Goal: Information Seeking & Learning: Learn about a topic

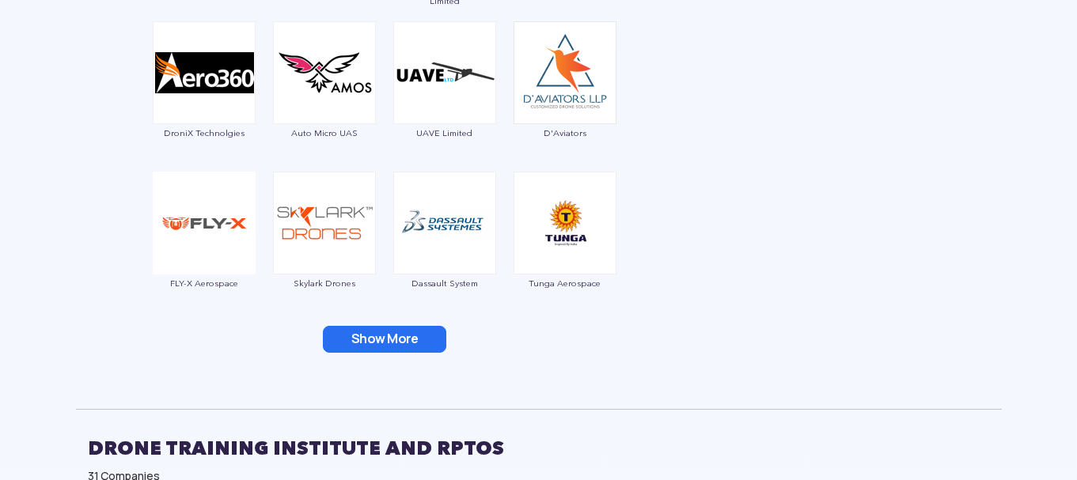
scroll to position [2263, 0]
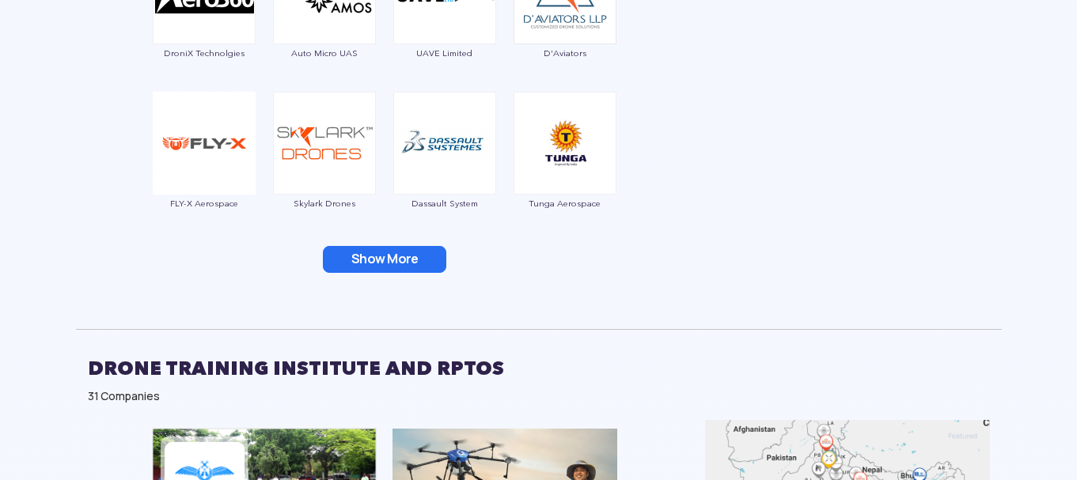
click at [386, 265] on button "Show More" at bounding box center [384, 259] width 123 height 27
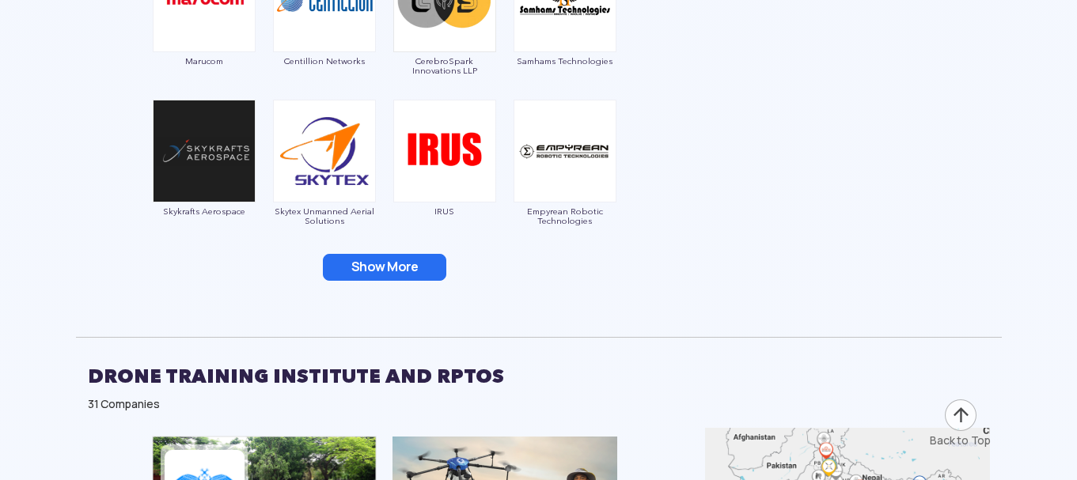
scroll to position [2579, 0]
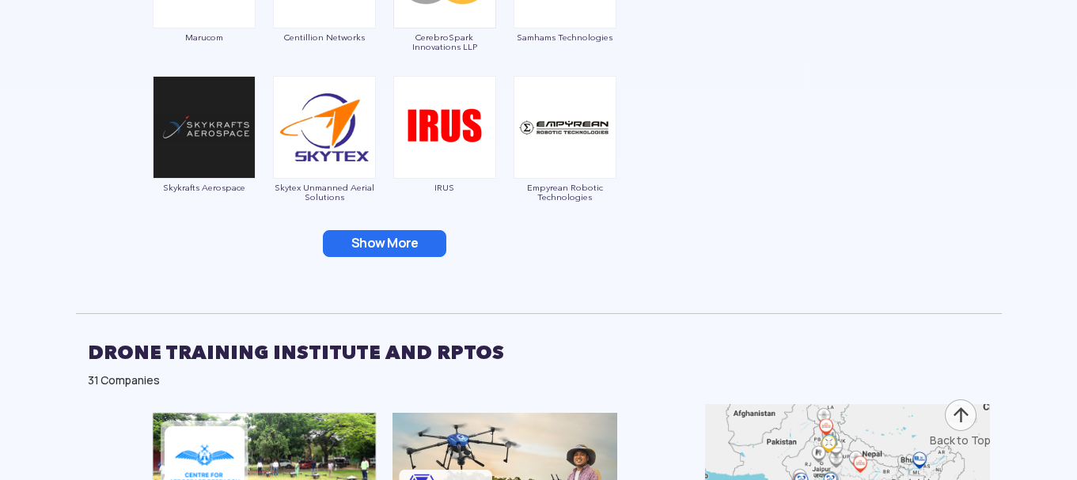
click at [404, 249] on button "Show More" at bounding box center [384, 243] width 123 height 27
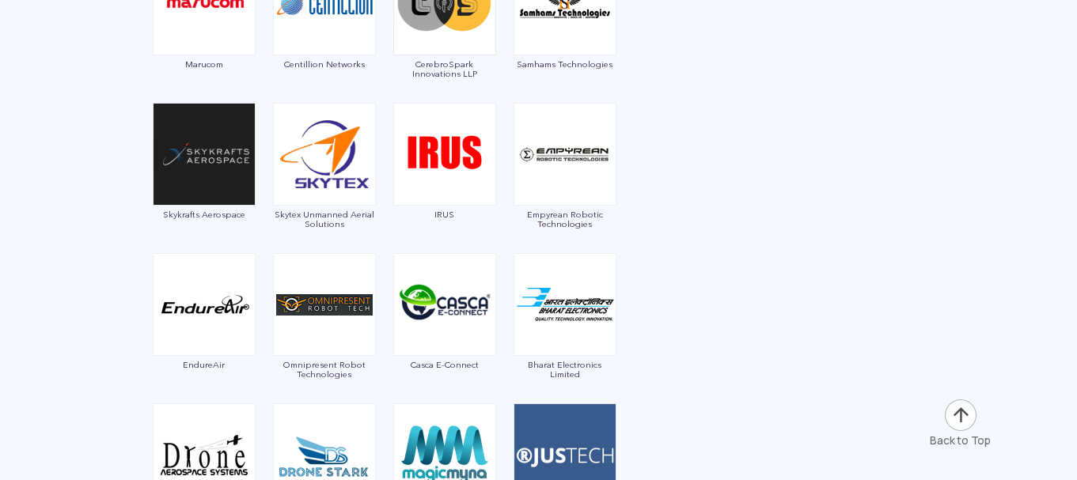
scroll to position [2685, 0]
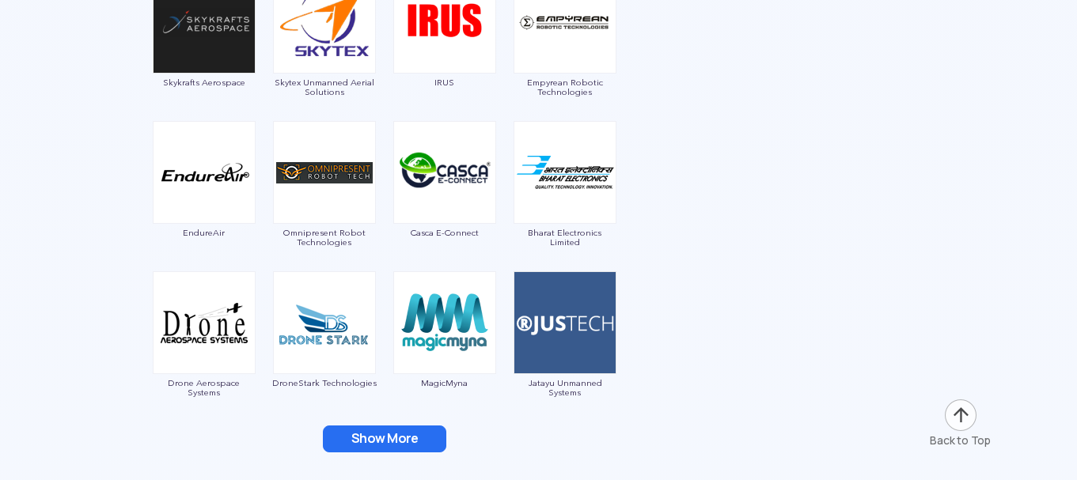
drag, startPoint x: 386, startPoint y: 443, endPoint x: 484, endPoint y: 410, distance: 102.9
click at [387, 444] on button "Show More" at bounding box center [384, 439] width 123 height 27
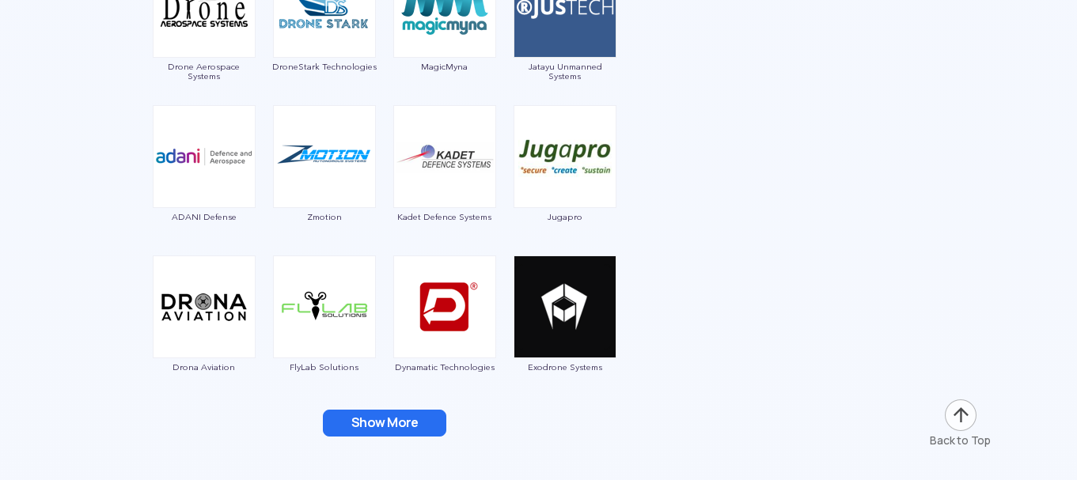
scroll to position [3107, 0]
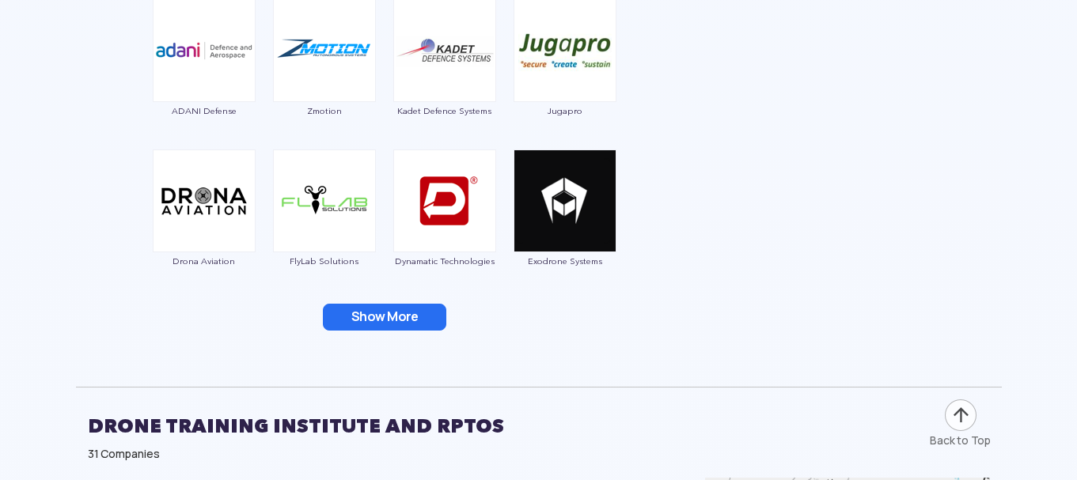
click at [374, 326] on button "Show More" at bounding box center [384, 317] width 123 height 27
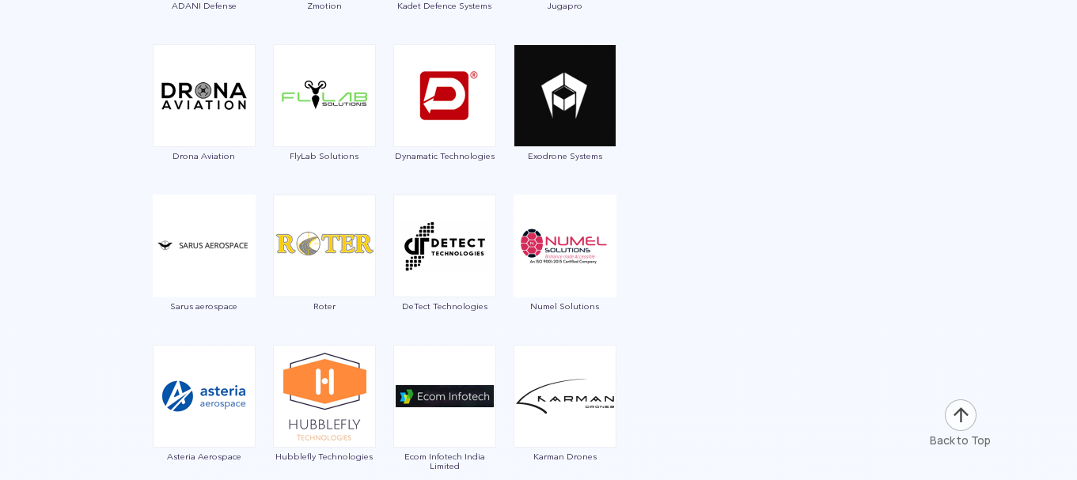
scroll to position [3318, 0]
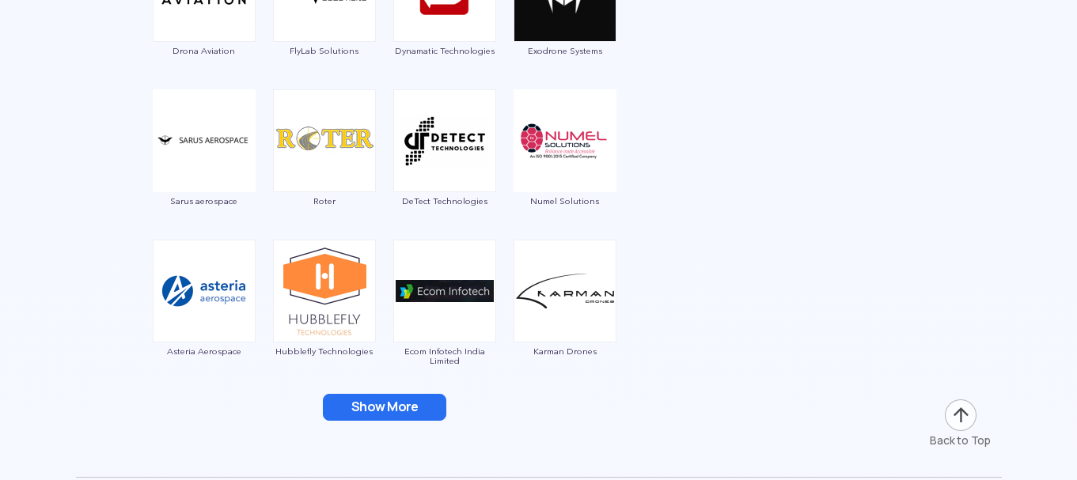
click at [390, 410] on button "Show More" at bounding box center [384, 407] width 123 height 27
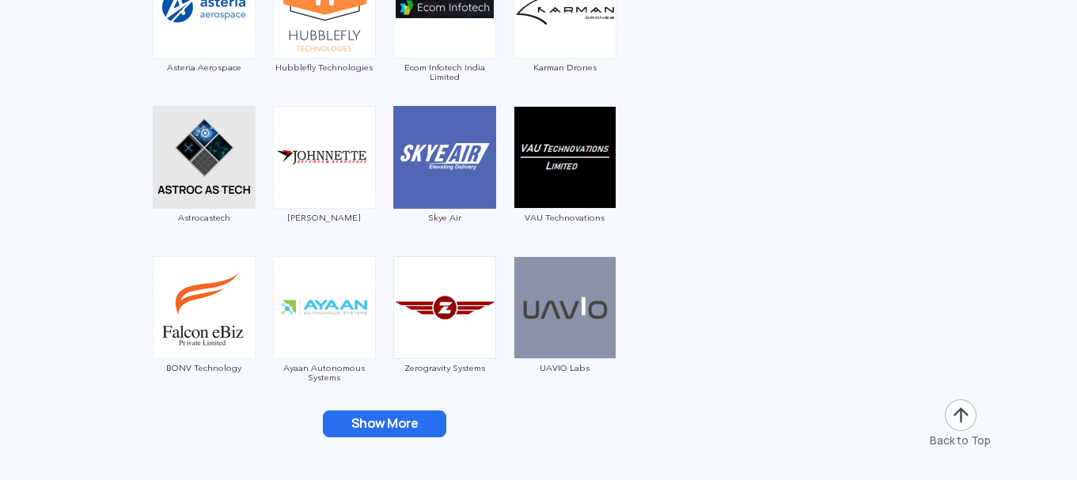
scroll to position [3634, 0]
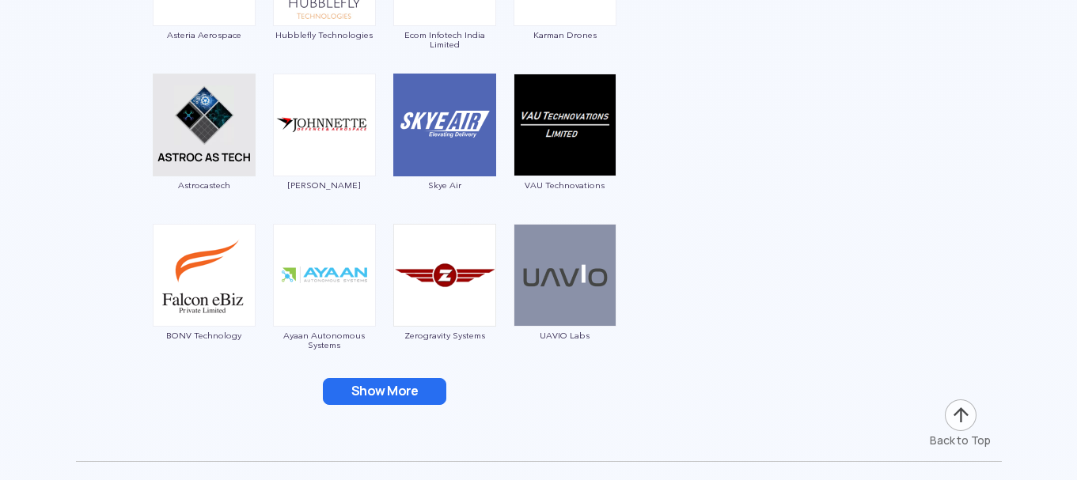
click at [399, 387] on button "Show More" at bounding box center [384, 391] width 123 height 27
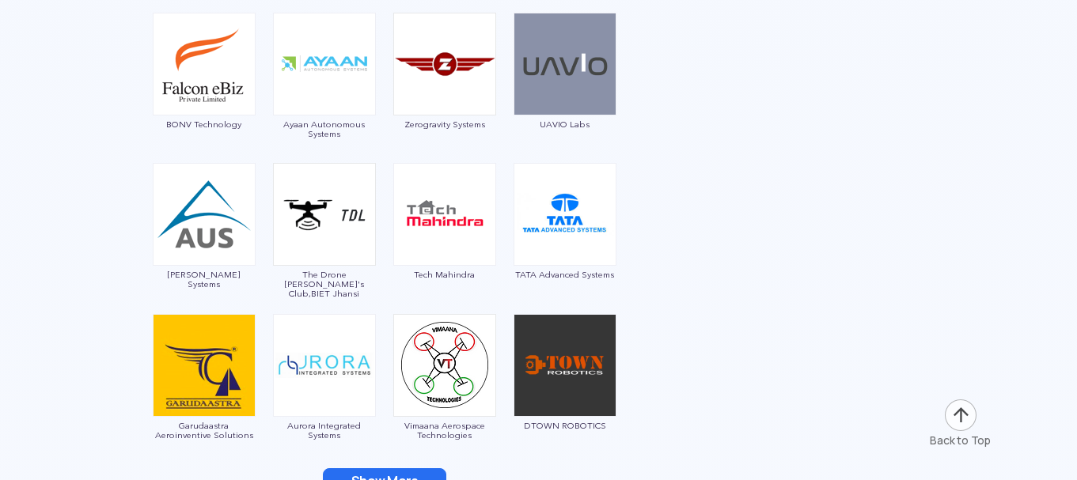
scroll to position [3951, 0]
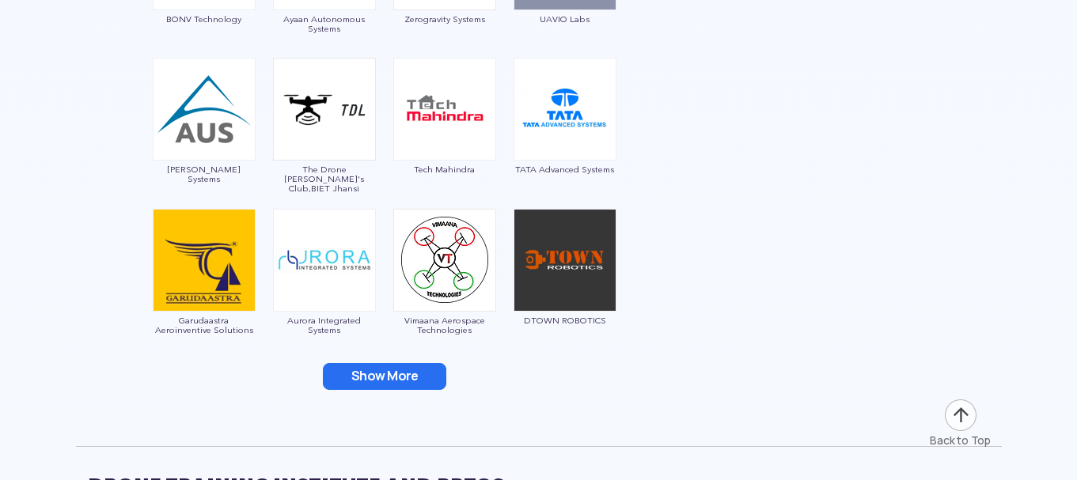
click at [407, 379] on button "Show More" at bounding box center [384, 376] width 123 height 27
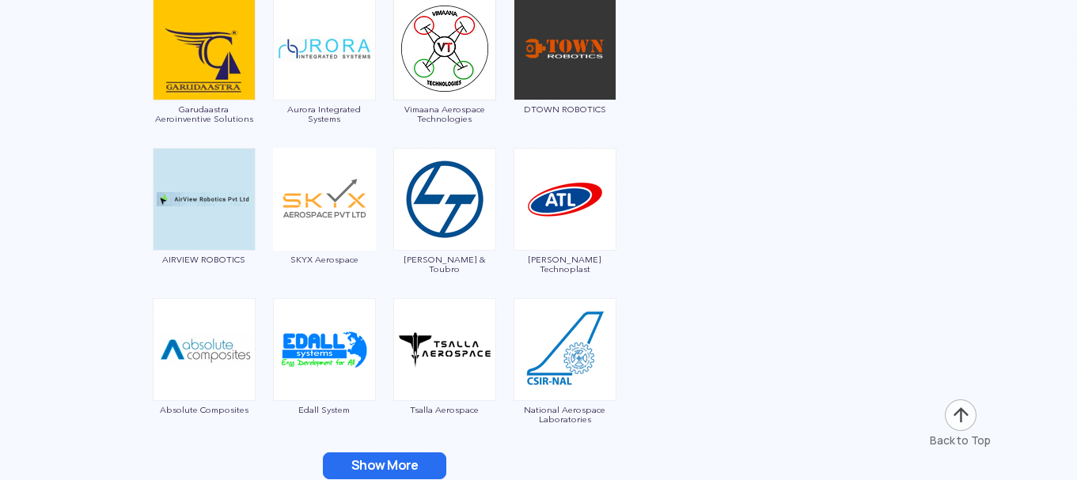
scroll to position [4268, 0]
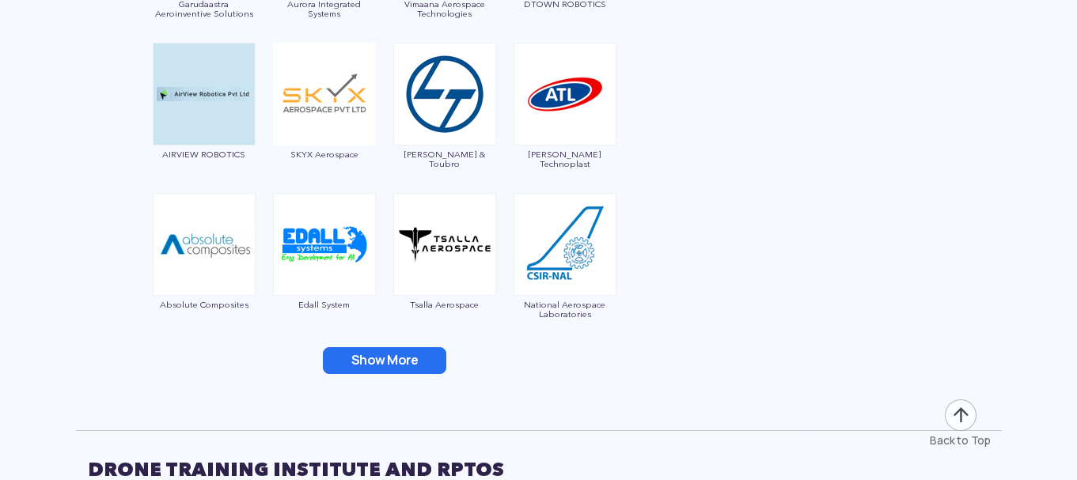
click at [412, 363] on button "Show More" at bounding box center [384, 360] width 123 height 27
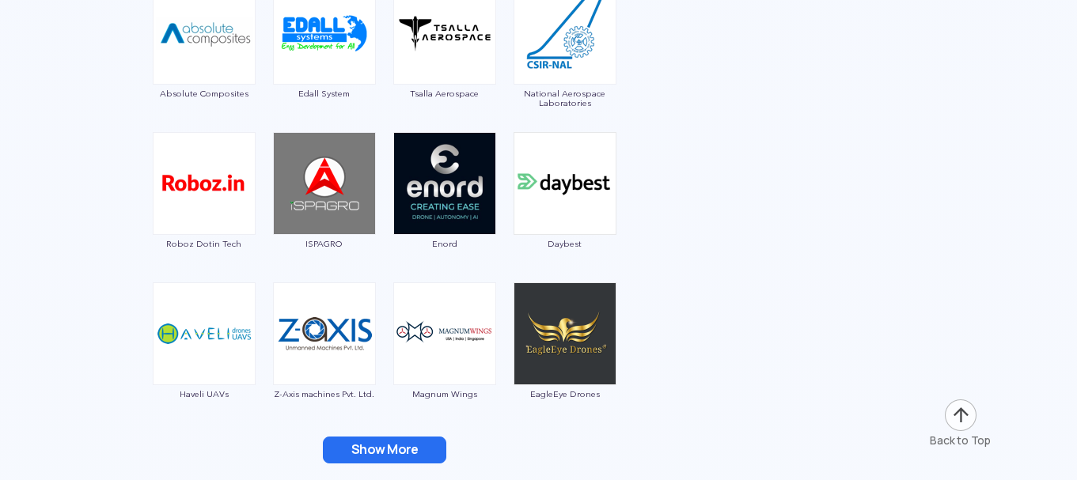
scroll to position [4584, 0]
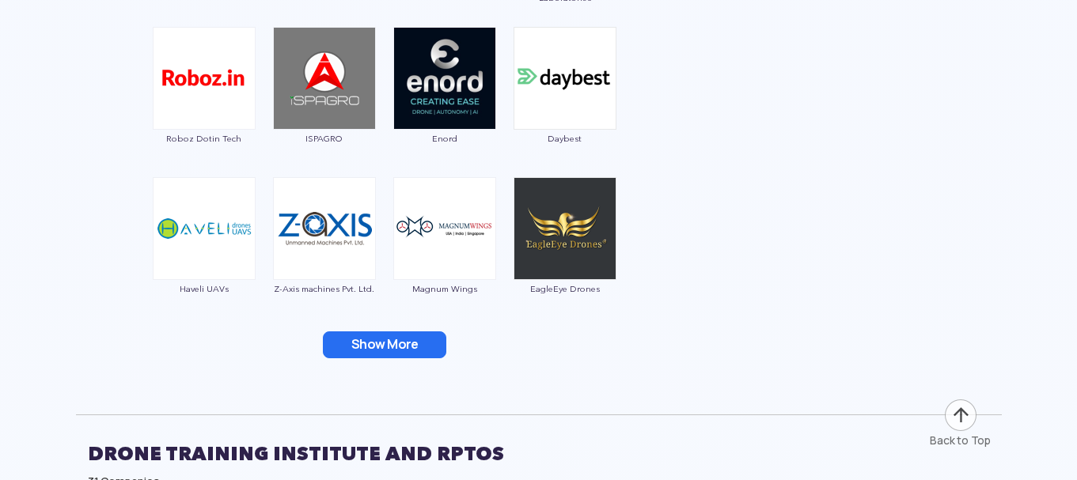
click at [417, 347] on button "Show More" at bounding box center [384, 345] width 123 height 27
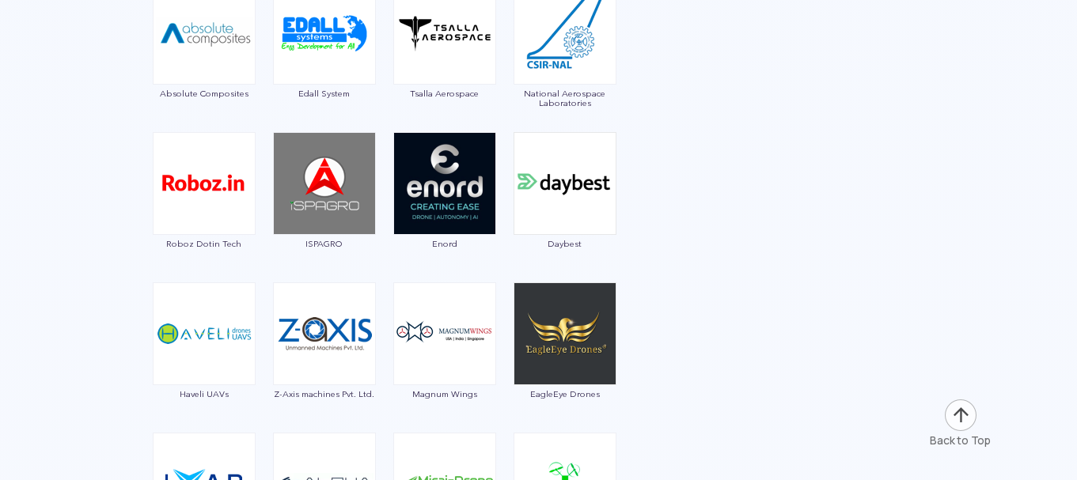
scroll to position [4374, 0]
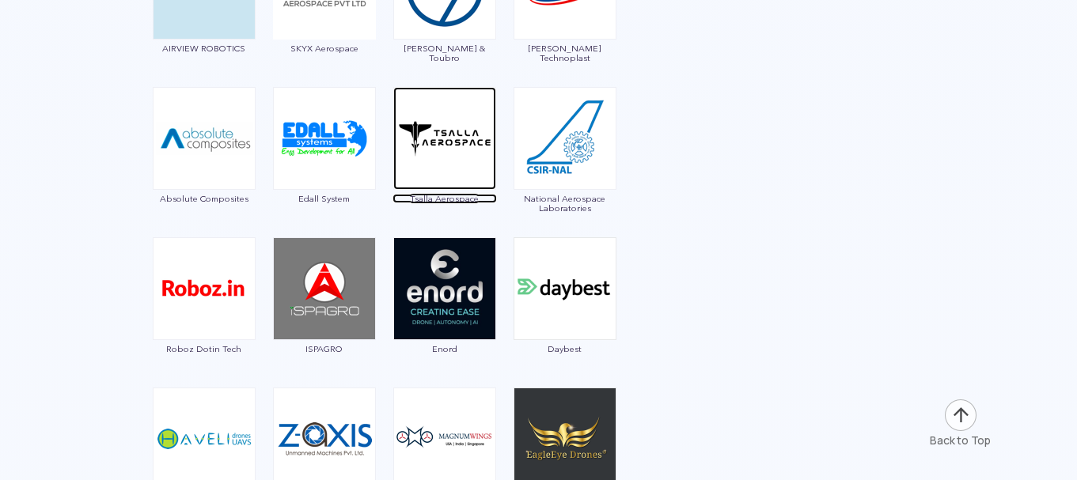
click at [452, 171] on img at bounding box center [444, 138] width 103 height 103
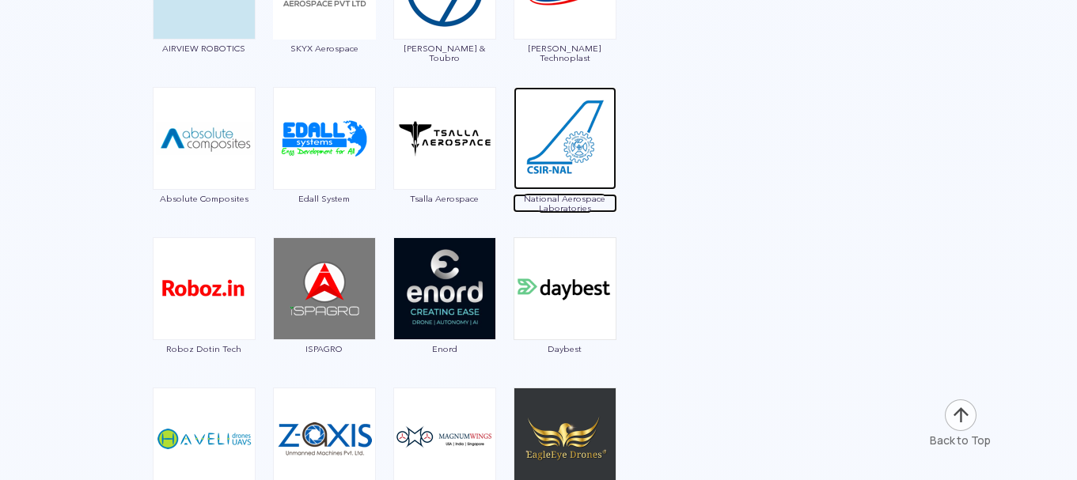
click at [580, 179] on img at bounding box center [565, 138] width 103 height 103
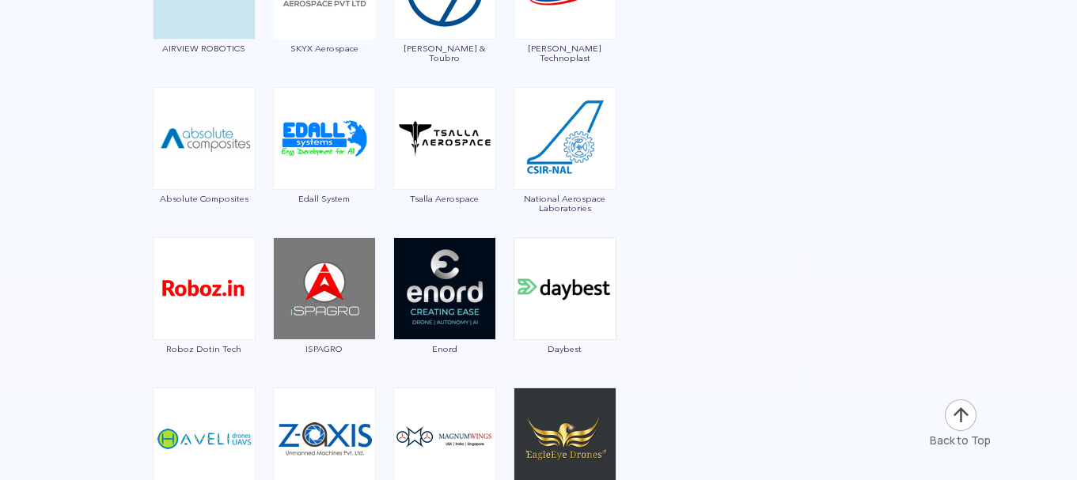
click at [326, 330] on img at bounding box center [324, 288] width 103 height 103
click at [445, 345] on span "Enord" at bounding box center [445, 348] width 104 height 9
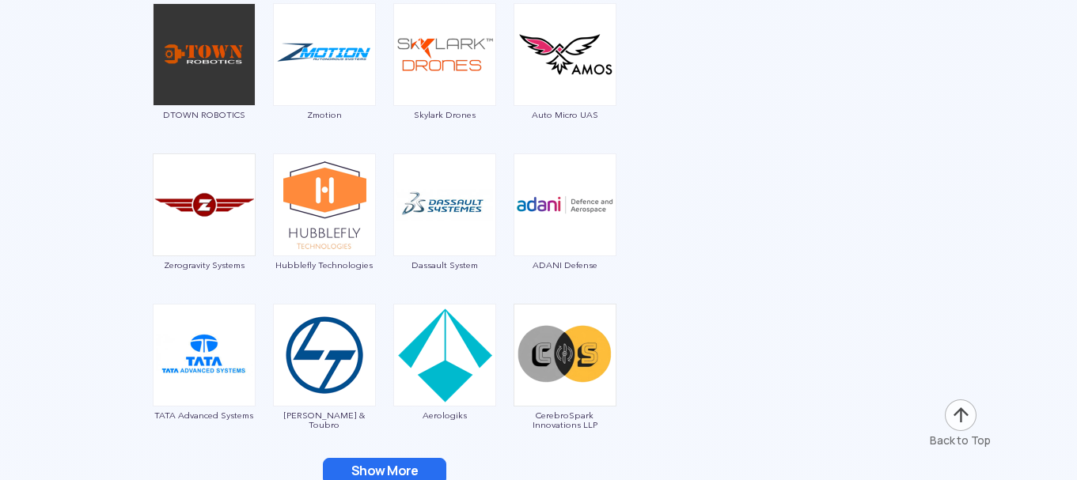
scroll to position [2491, 0]
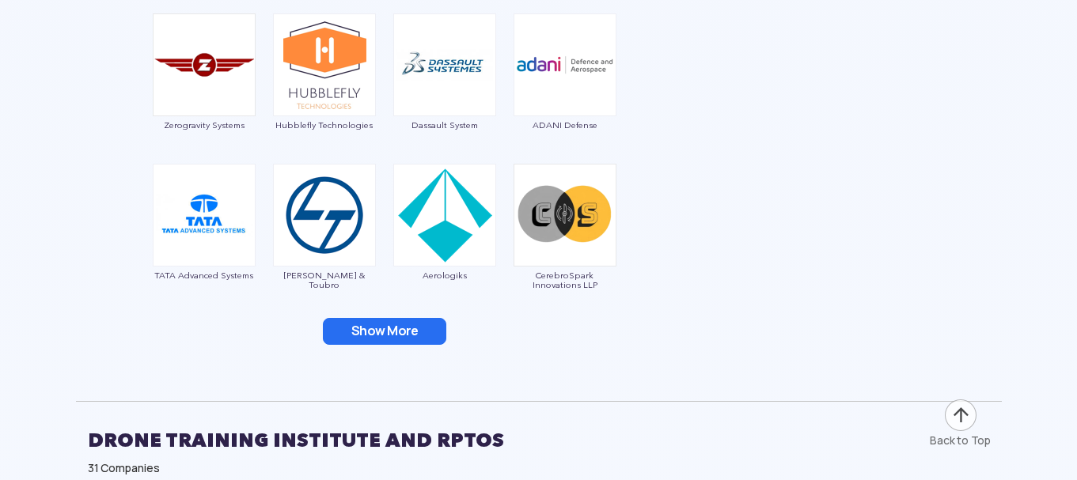
click at [402, 337] on button "Show More" at bounding box center [384, 331] width 123 height 27
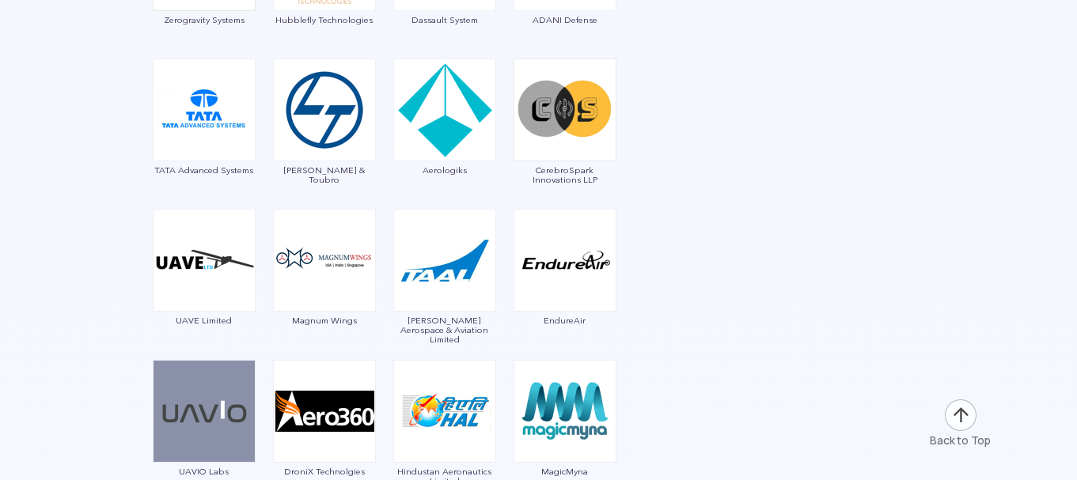
scroll to position [2702, 0]
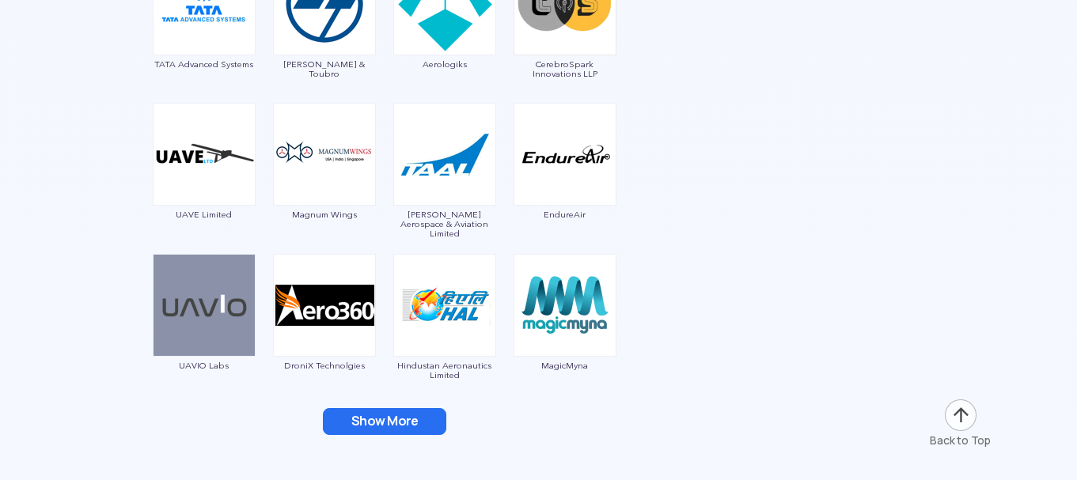
click at [390, 429] on button "Show More" at bounding box center [384, 421] width 123 height 27
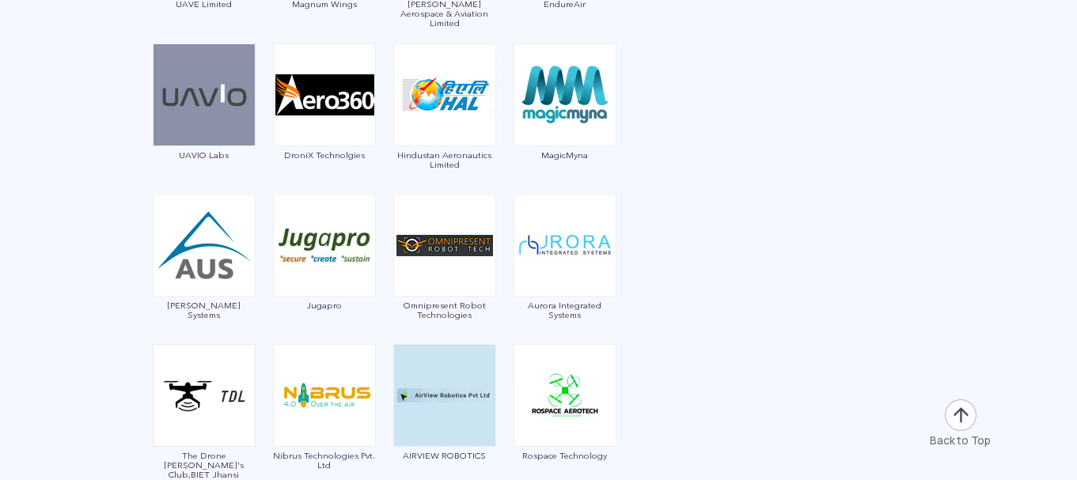
scroll to position [3019, 0]
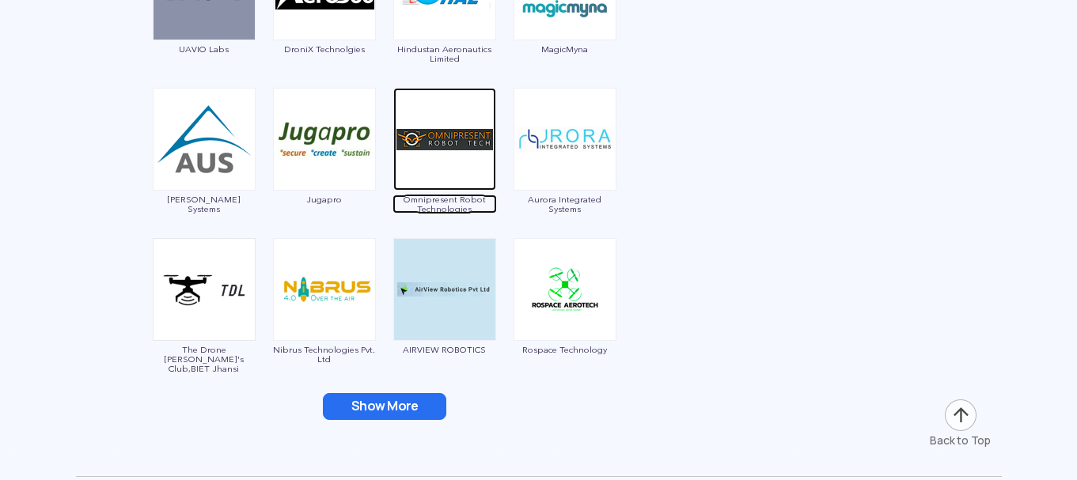
click at [458, 197] on span "Omnipresent Robot Technologies" at bounding box center [445, 204] width 104 height 19
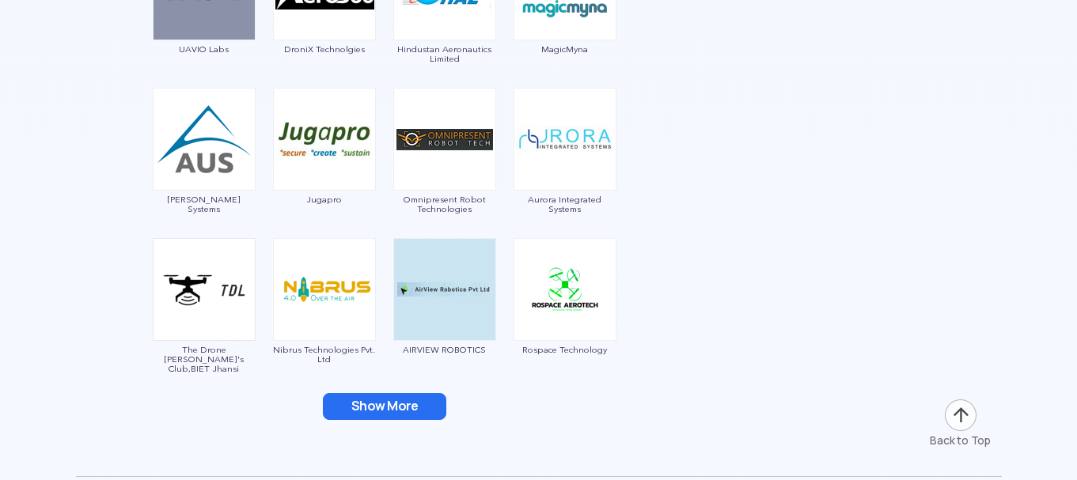
click at [382, 407] on button "Show More" at bounding box center [384, 406] width 123 height 27
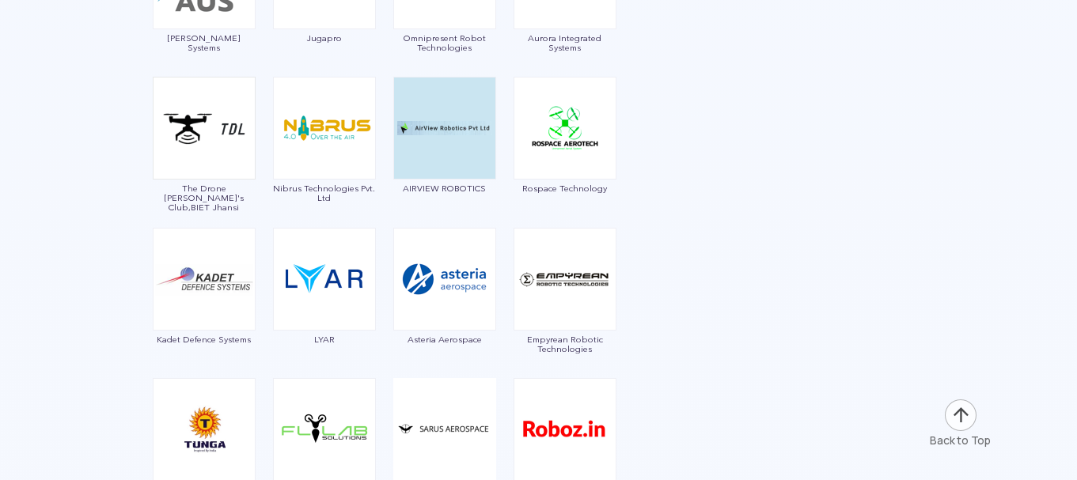
scroll to position [3652, 0]
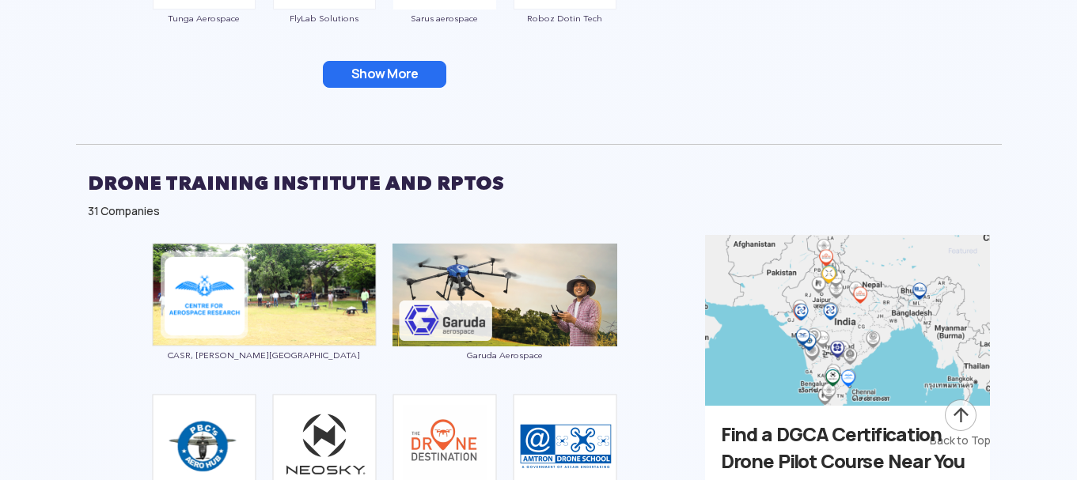
click at [393, 81] on button "Show More" at bounding box center [384, 74] width 123 height 27
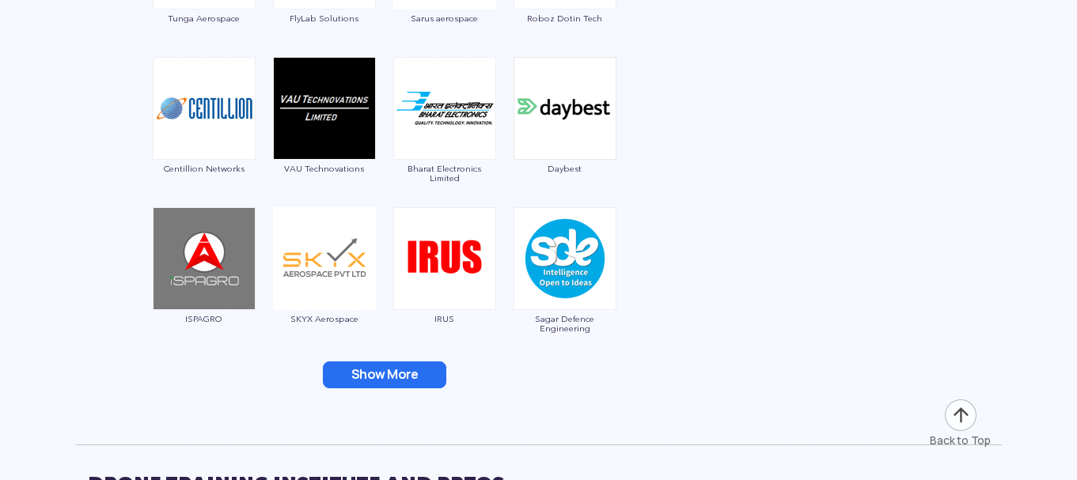
scroll to position [3757, 0]
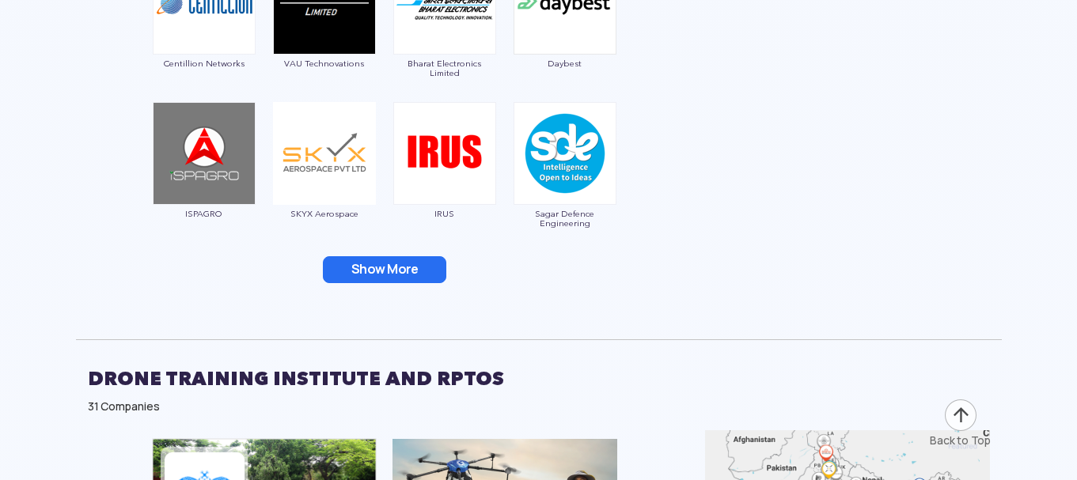
click at [400, 270] on button "Show More" at bounding box center [384, 269] width 123 height 27
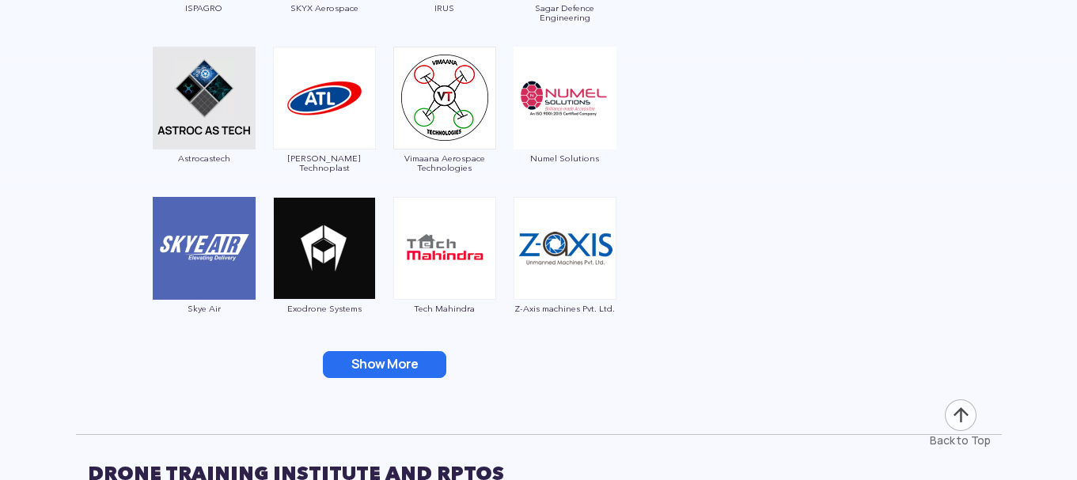
scroll to position [3968, 0]
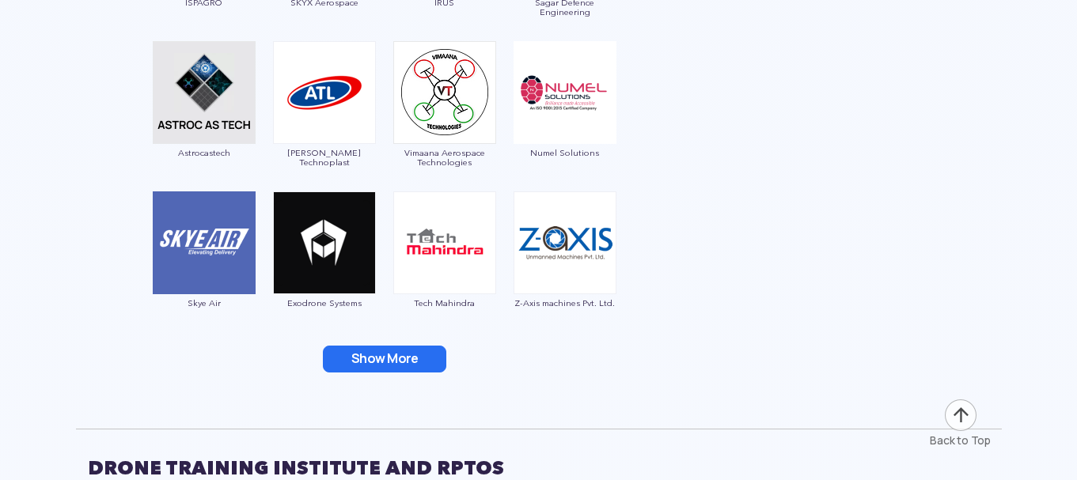
click at [395, 359] on button "Show More" at bounding box center [384, 359] width 123 height 27
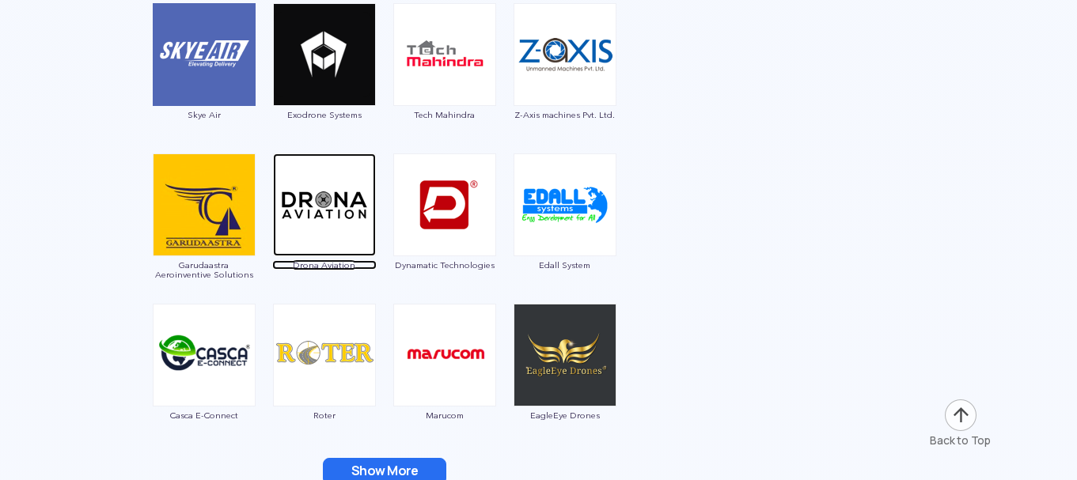
scroll to position [4179, 0]
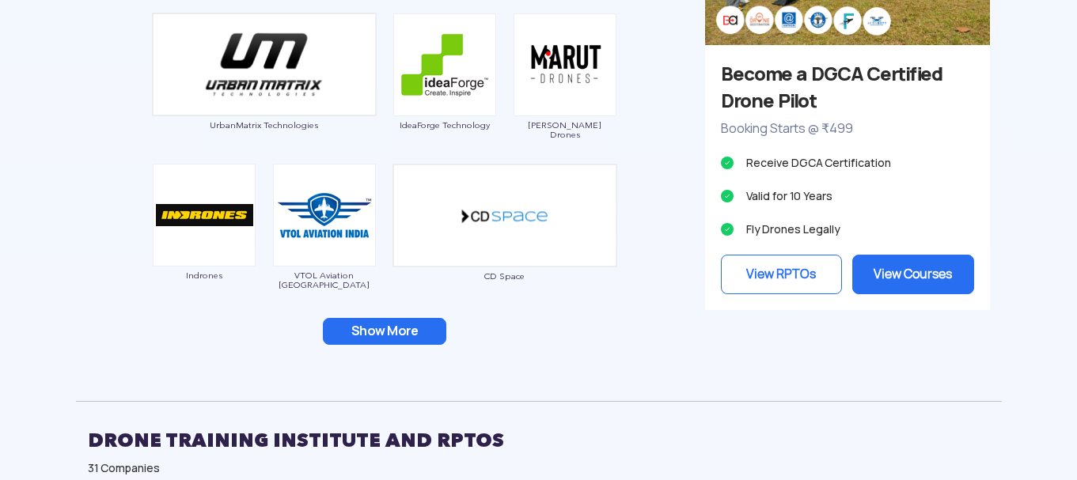
click at [389, 340] on button "Show More" at bounding box center [384, 331] width 123 height 27
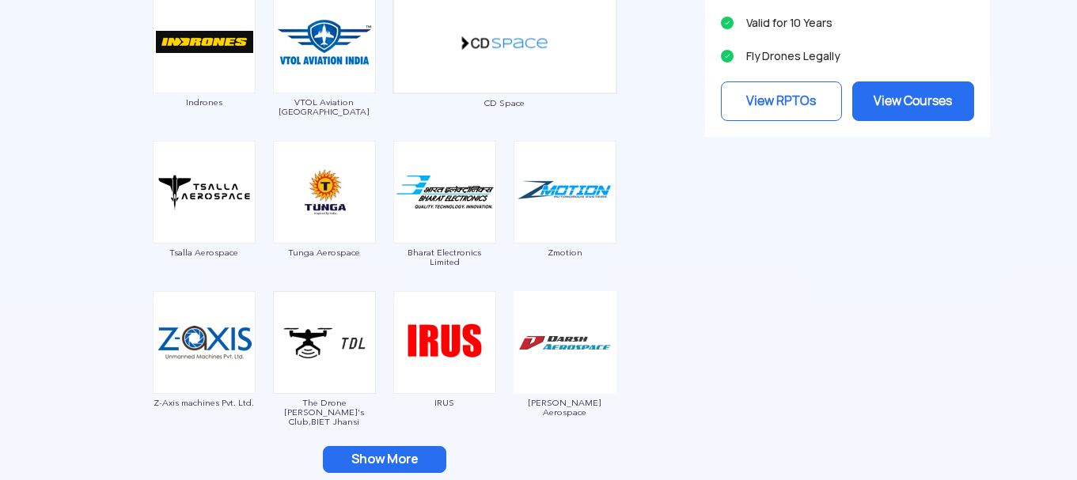
scroll to position [1799, 0]
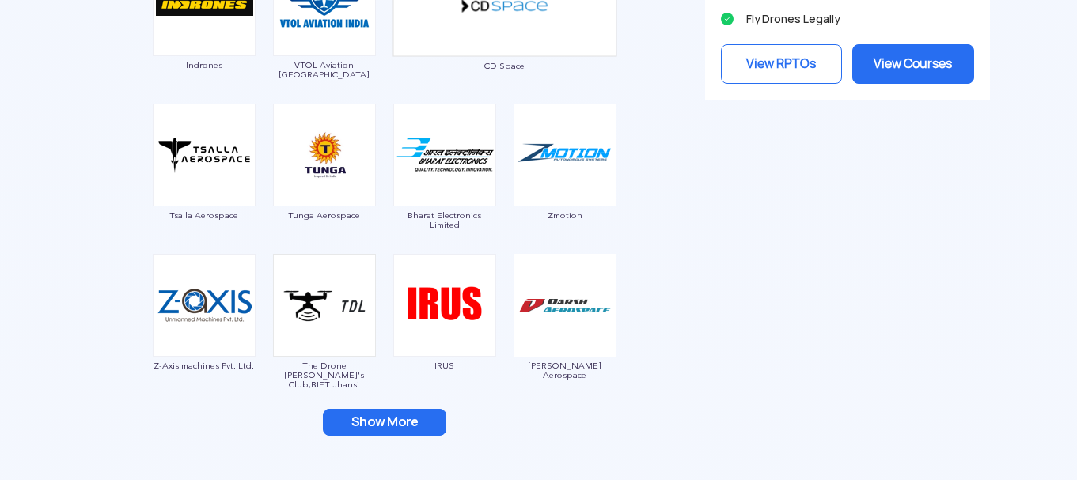
click at [405, 428] on button "Show More" at bounding box center [384, 422] width 123 height 27
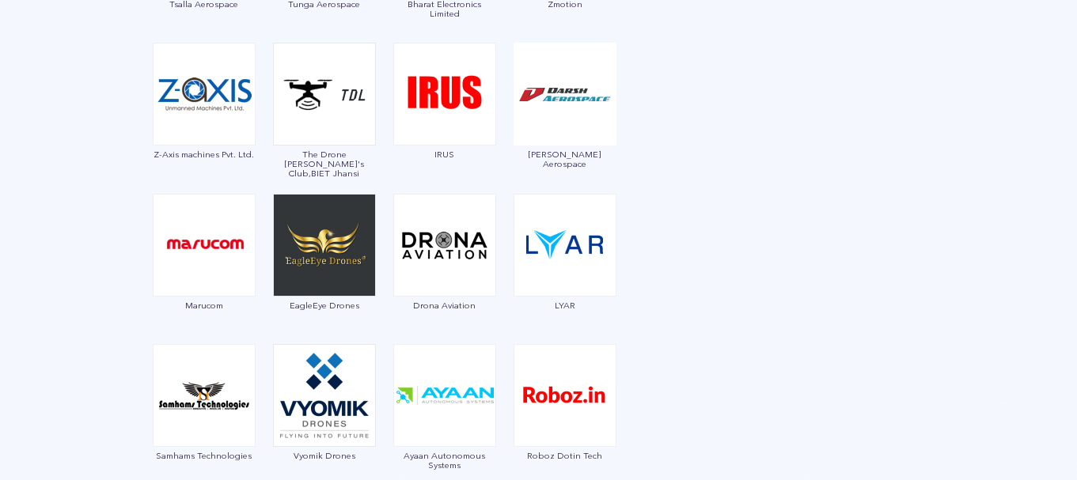
scroll to position [2116, 0]
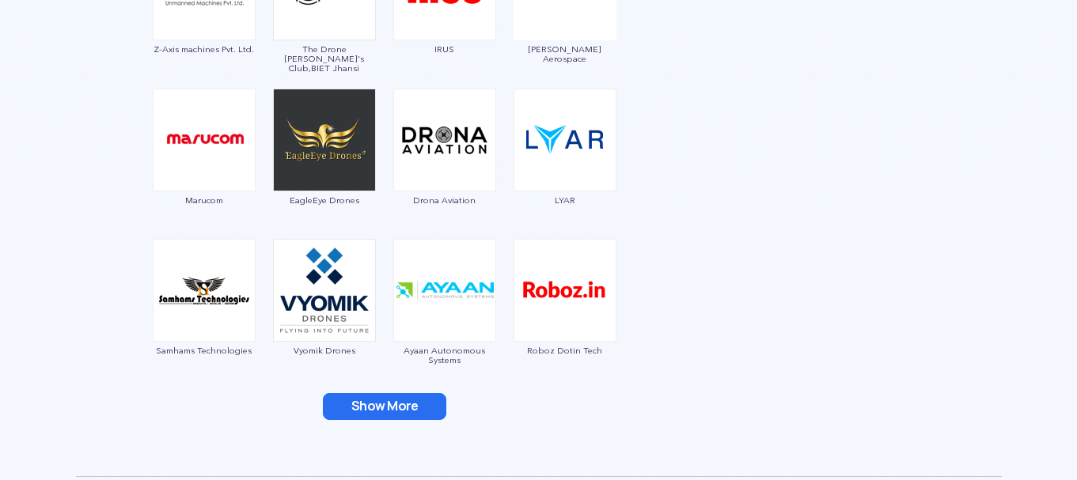
click at [397, 416] on button "Show More" at bounding box center [384, 406] width 123 height 27
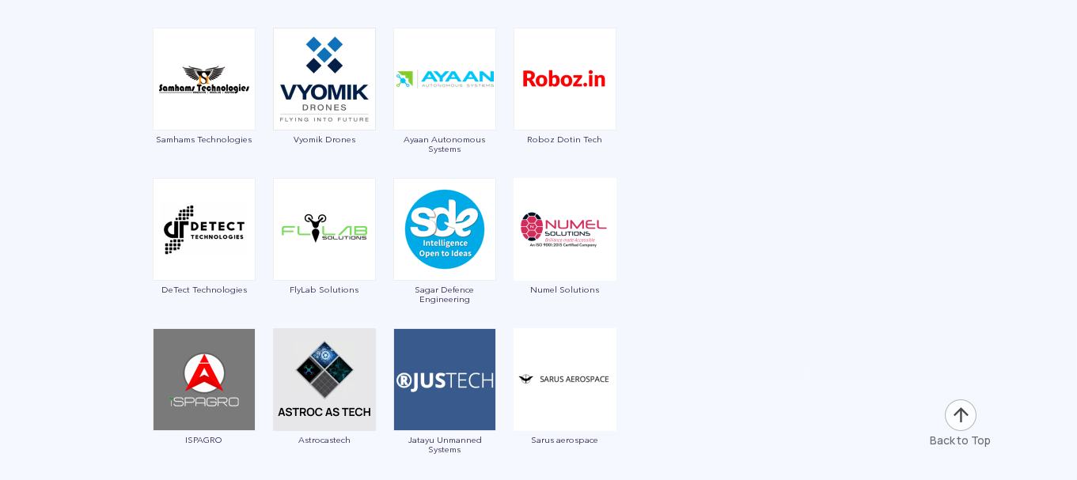
scroll to position [2432, 0]
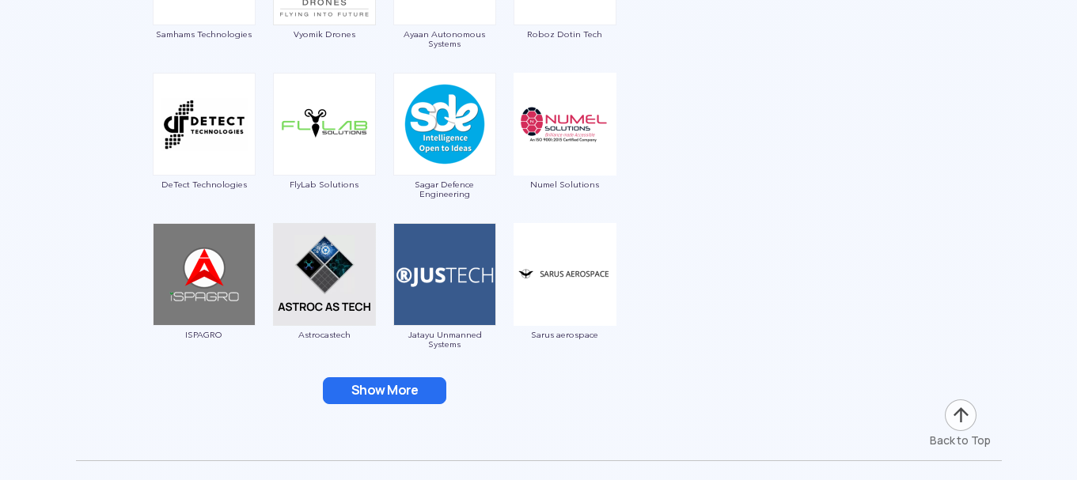
click at [374, 397] on button "Show More" at bounding box center [384, 391] width 123 height 27
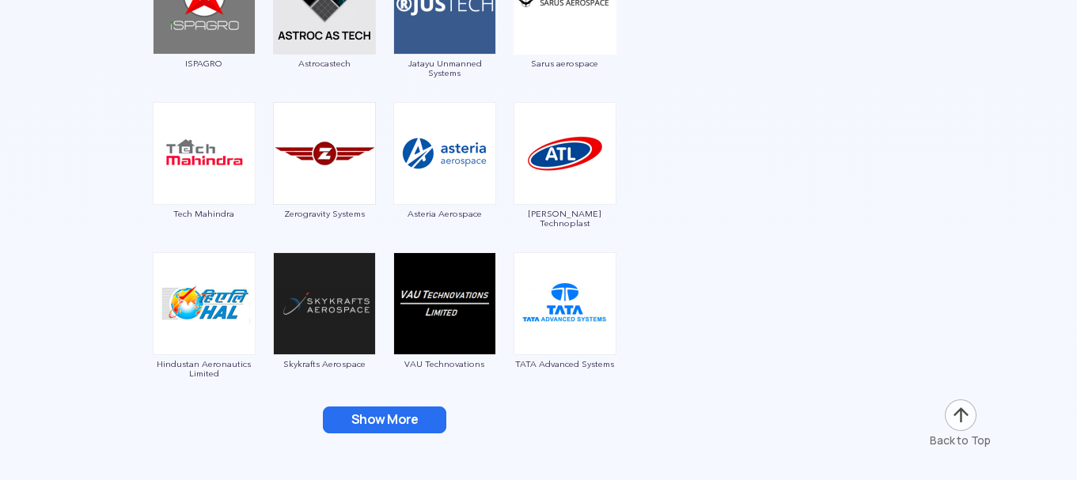
scroll to position [2749, 0]
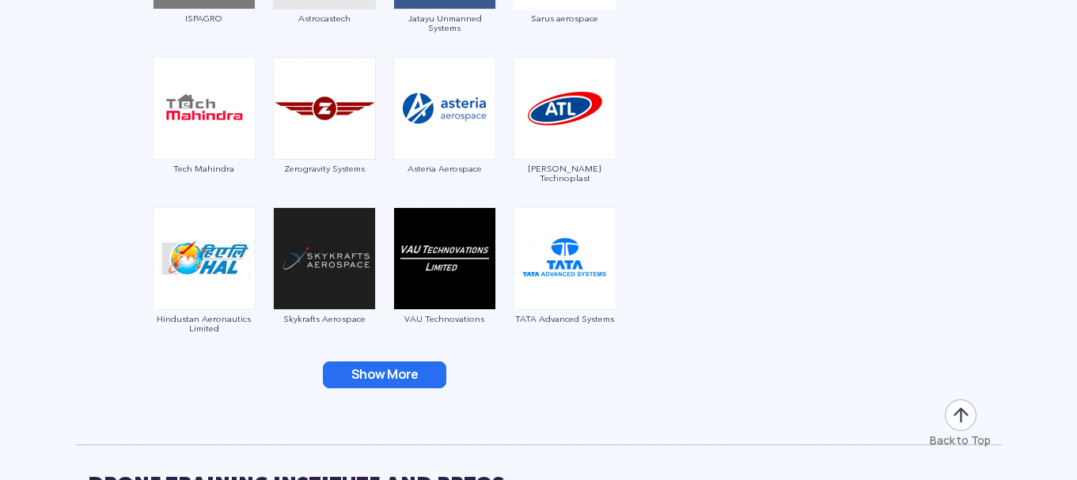
click at [401, 383] on button "Show More" at bounding box center [384, 375] width 123 height 27
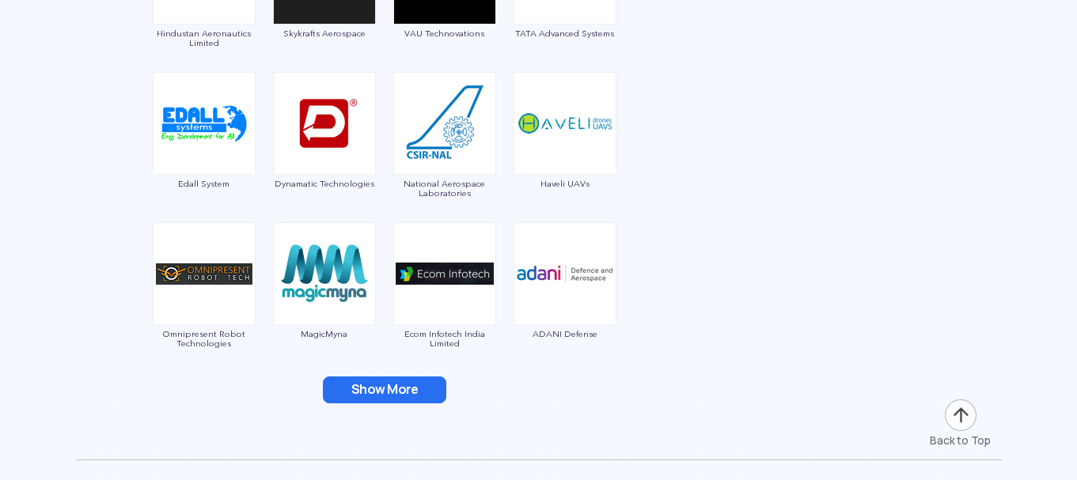
scroll to position [3065, 0]
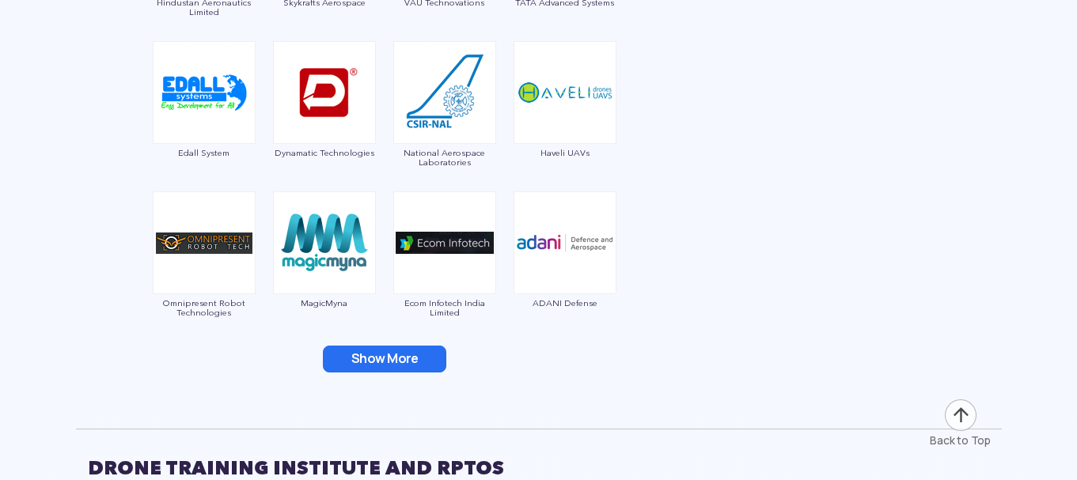
click at [404, 366] on button "Show More" at bounding box center [384, 359] width 123 height 27
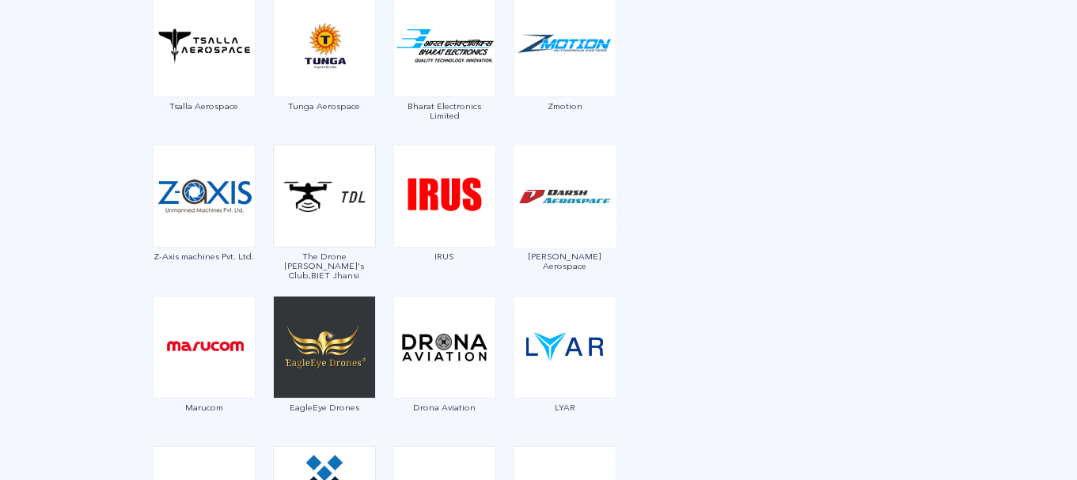
scroll to position [1905, 0]
